Goal: Task Accomplishment & Management: Complete application form

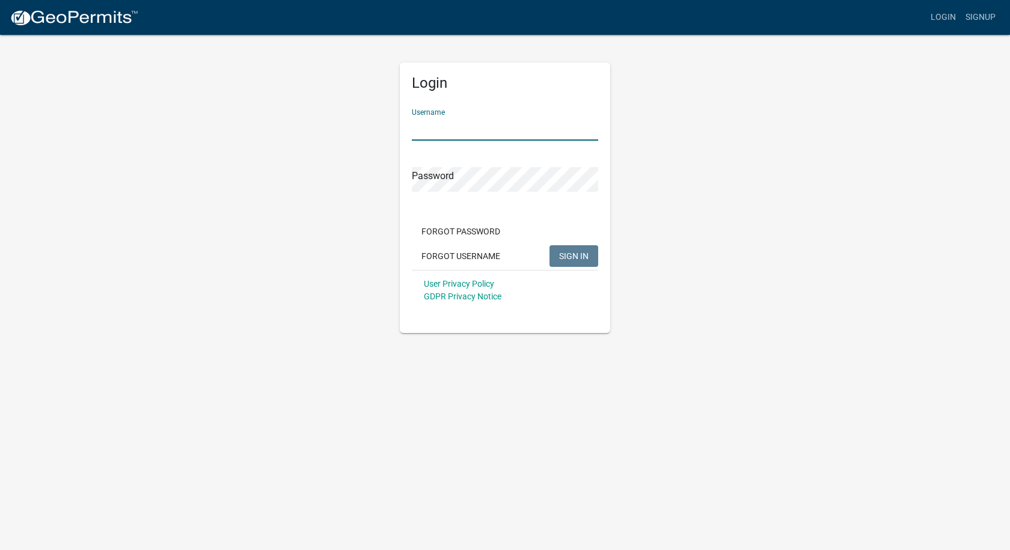
click at [468, 116] on input "Username" at bounding box center [505, 128] width 186 height 25
type input "cliffordsigns"
click at [550, 245] on button "SIGN IN" at bounding box center [574, 256] width 49 height 22
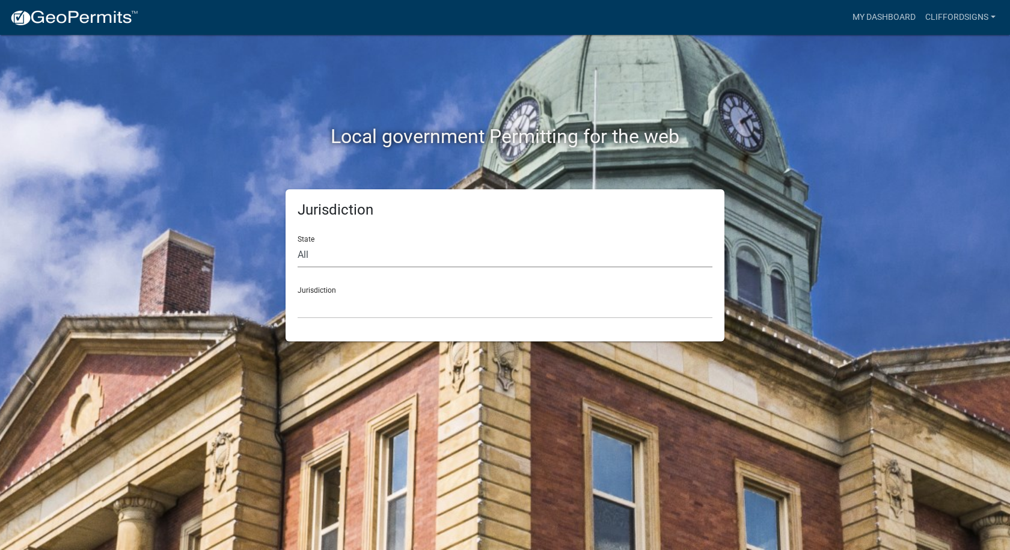
click at [350, 265] on select "All [US_STATE] [US_STATE] [US_STATE] [US_STATE] [US_STATE] [US_STATE] [US_STATE…" at bounding box center [505, 255] width 415 height 25
select select "[US_STATE]"
click at [298, 243] on select "All [US_STATE] [US_STATE] [US_STATE] [US_STATE] [US_STATE] [US_STATE] [US_STATE…" at bounding box center [505, 255] width 415 height 25
click at [339, 305] on select "City of [GEOGRAPHIC_DATA], [US_STATE] City of [GEOGRAPHIC_DATA], [US_STATE] Cit…" at bounding box center [505, 306] width 415 height 25
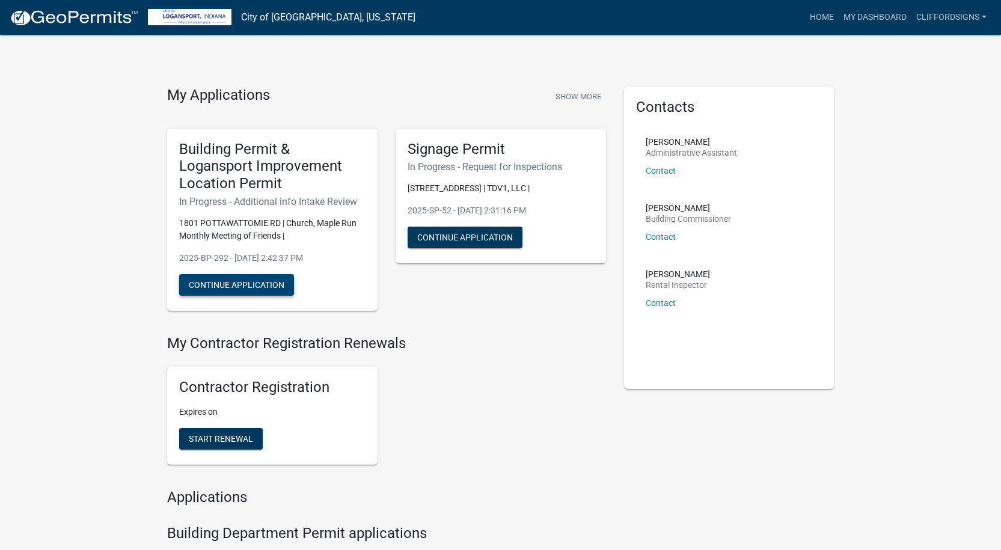
click at [233, 284] on button "Continue Application" at bounding box center [236, 285] width 115 height 22
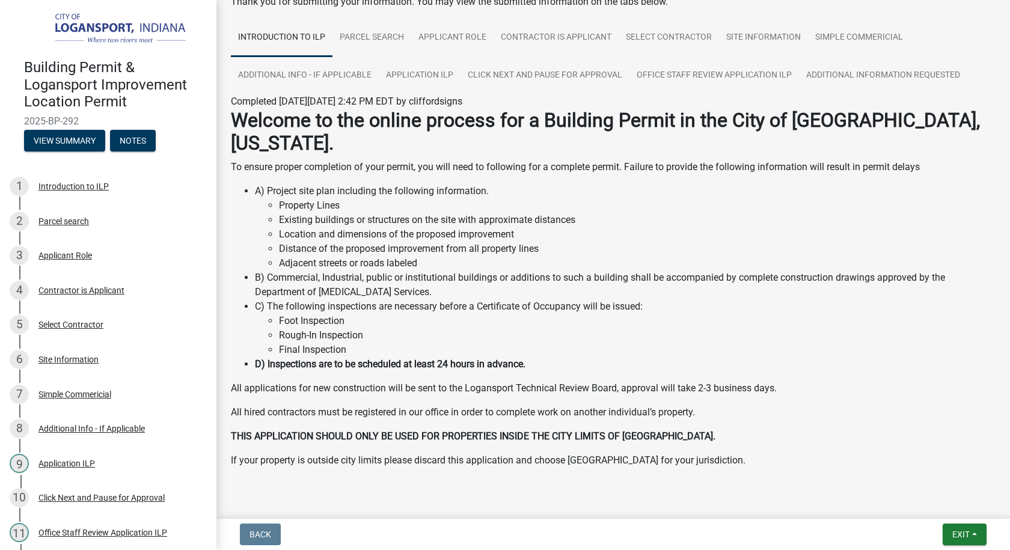
scroll to position [74, 0]
